Goal: Find specific page/section: Find specific page/section

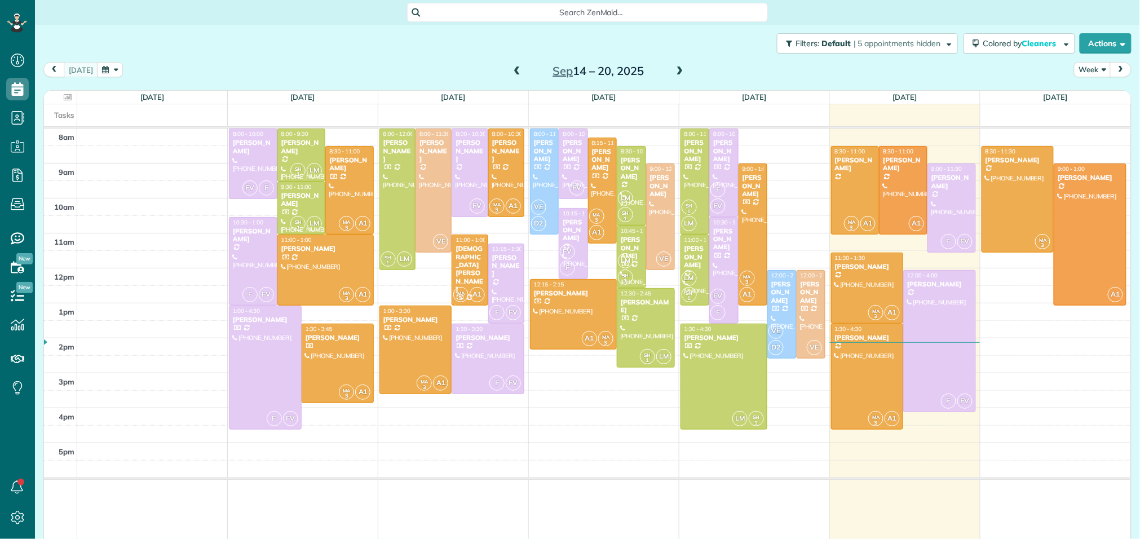
scroll to position [5, 5]
click at [84, 140] on link "All Contacts" at bounding box center [100, 139] width 130 height 26
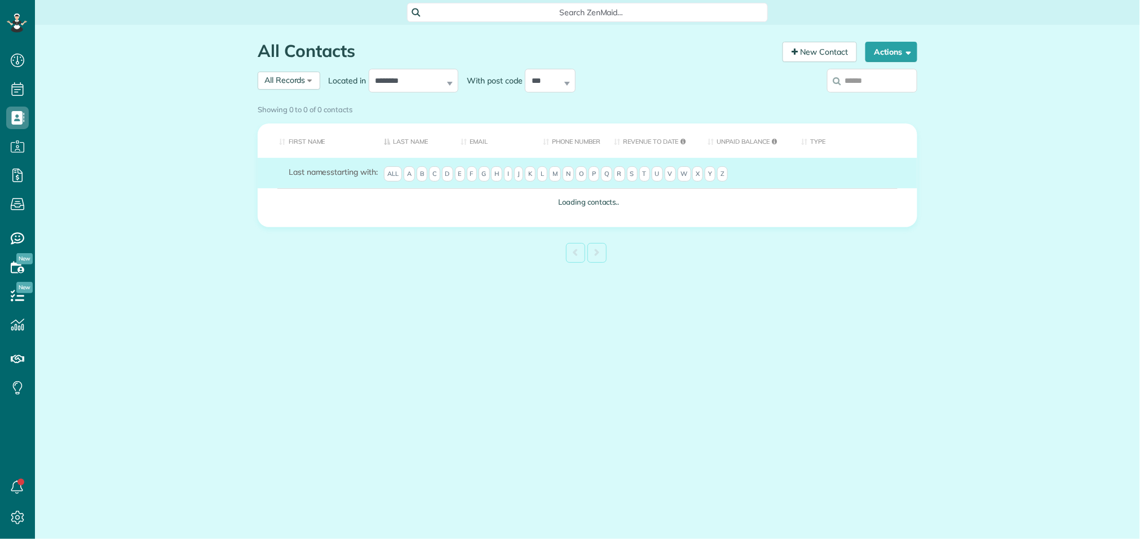
scroll to position [5, 5]
click at [859, 100] on div "Showing 0 to 0 of 0 contacts" at bounding box center [587, 107] width 659 height 15
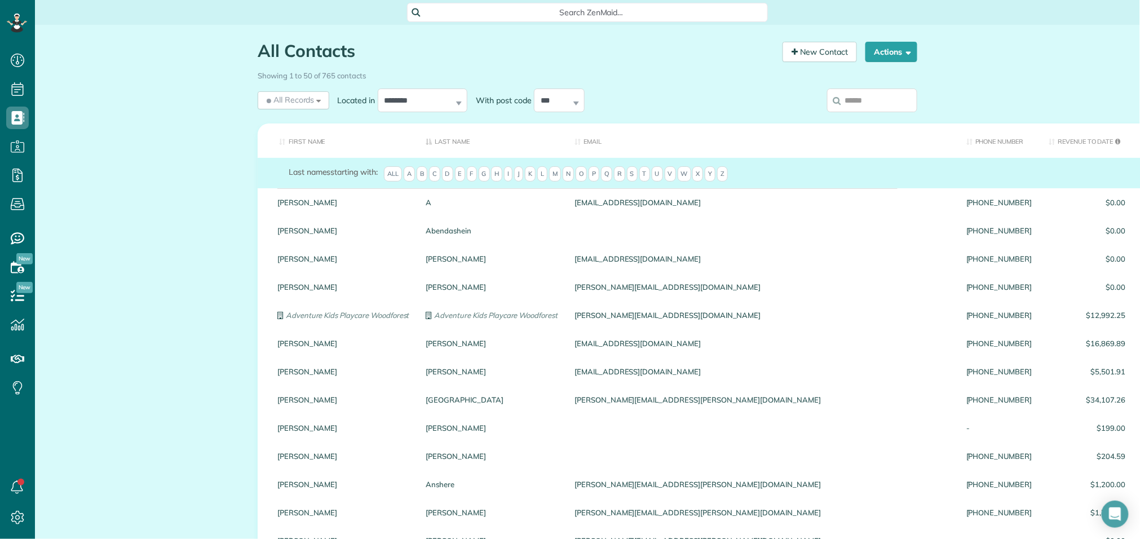
click at [850, 108] on input "search" at bounding box center [872, 100] width 90 height 24
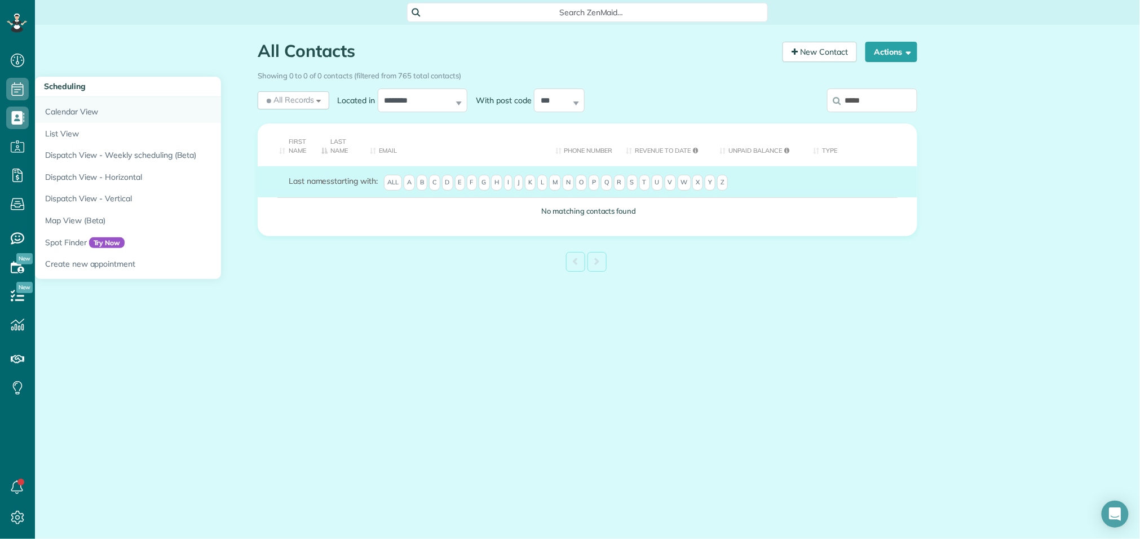
type input "*****"
click at [52, 108] on link "Calendar View" at bounding box center [176, 110] width 282 height 26
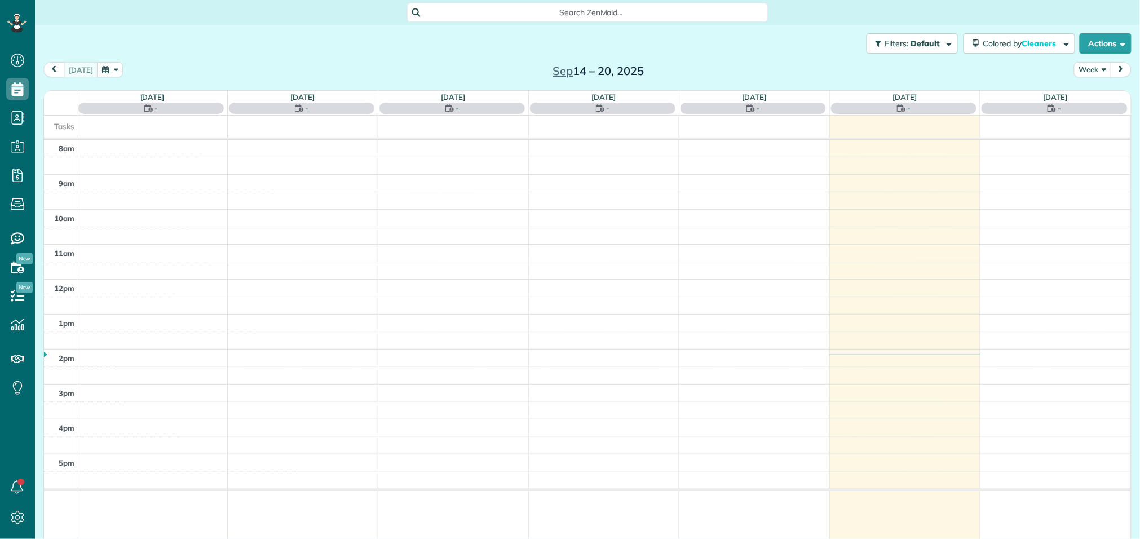
scroll to position [5, 5]
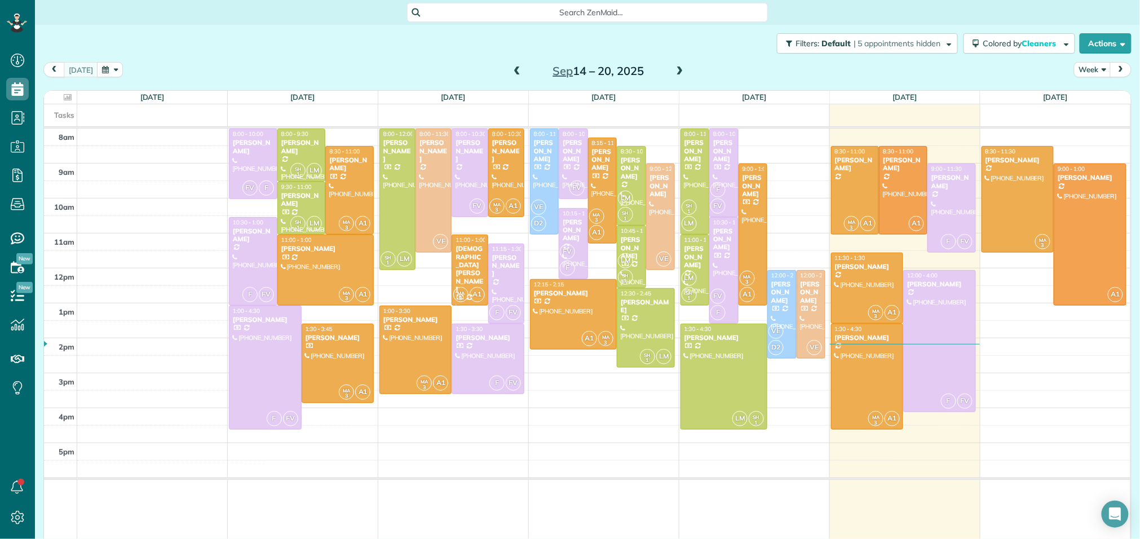
click at [675, 70] on span at bounding box center [679, 72] width 12 height 10
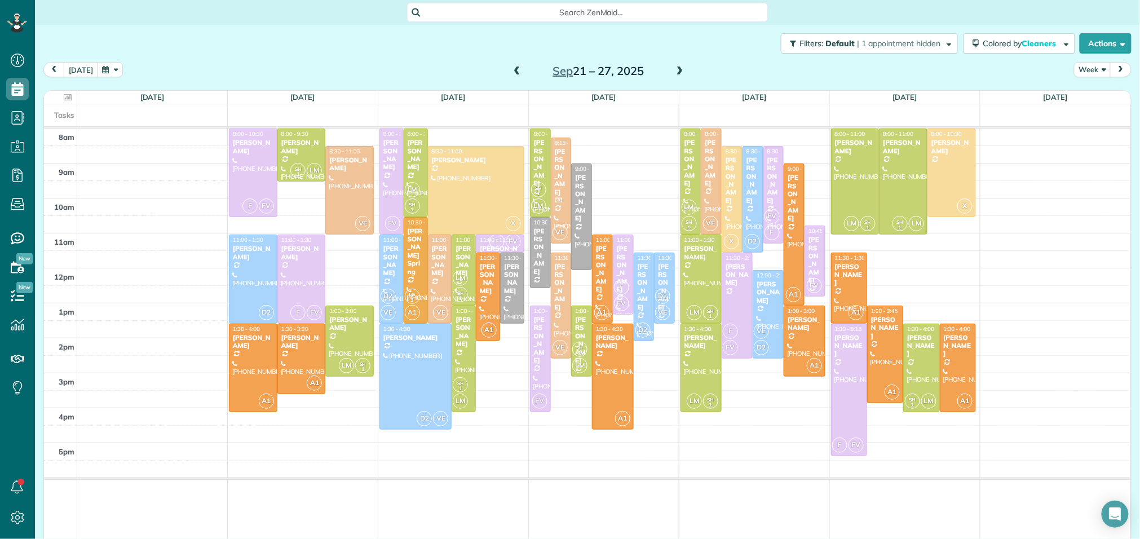
click at [516, 72] on span at bounding box center [517, 72] width 12 height 10
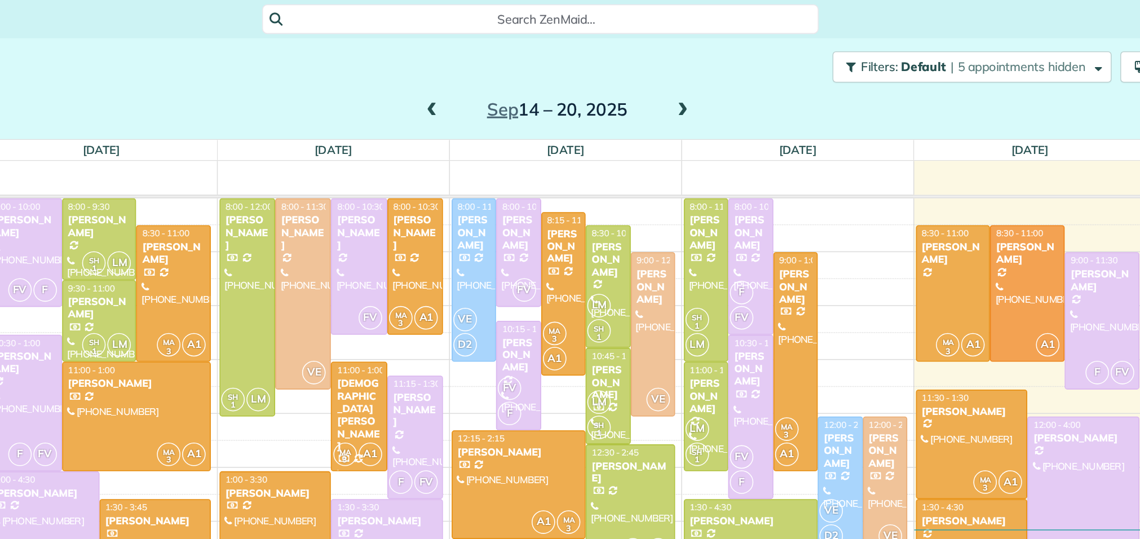
click at [676, 72] on span at bounding box center [679, 72] width 12 height 10
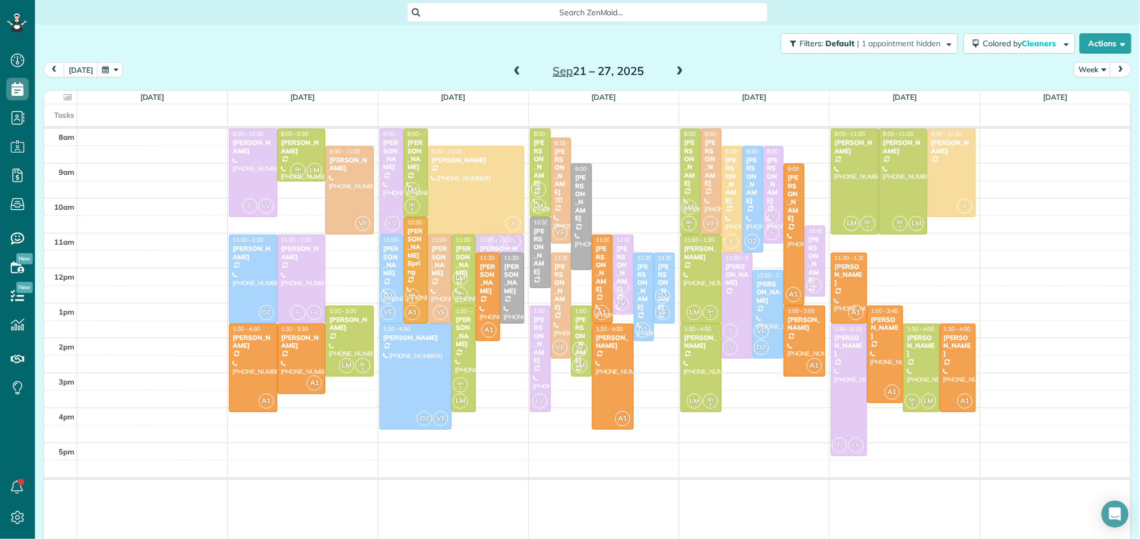
click at [516, 70] on span at bounding box center [517, 72] width 12 height 10
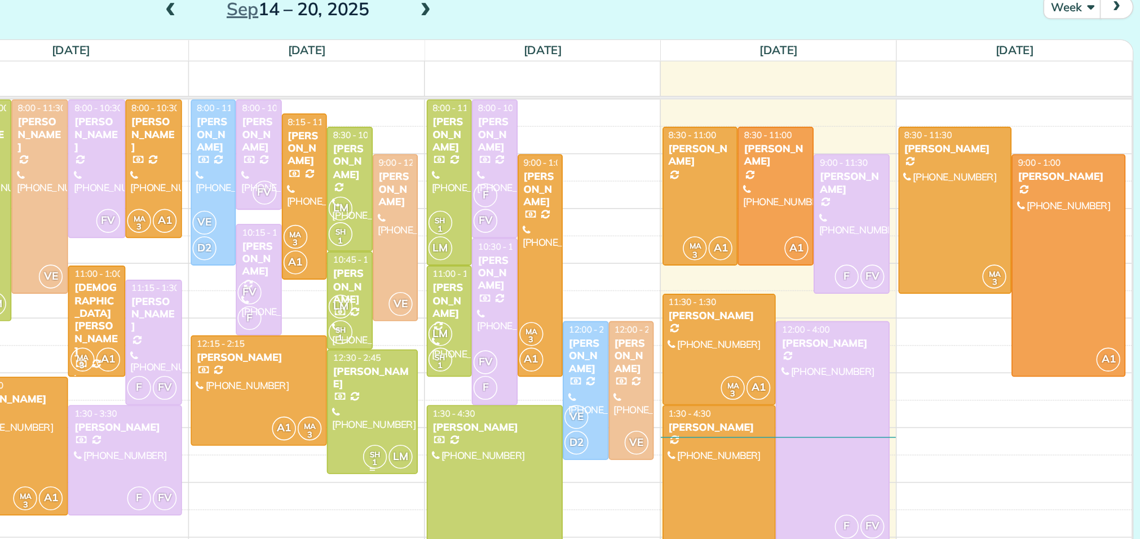
scroll to position [0, 0]
